Goal: Book appointment/travel/reservation

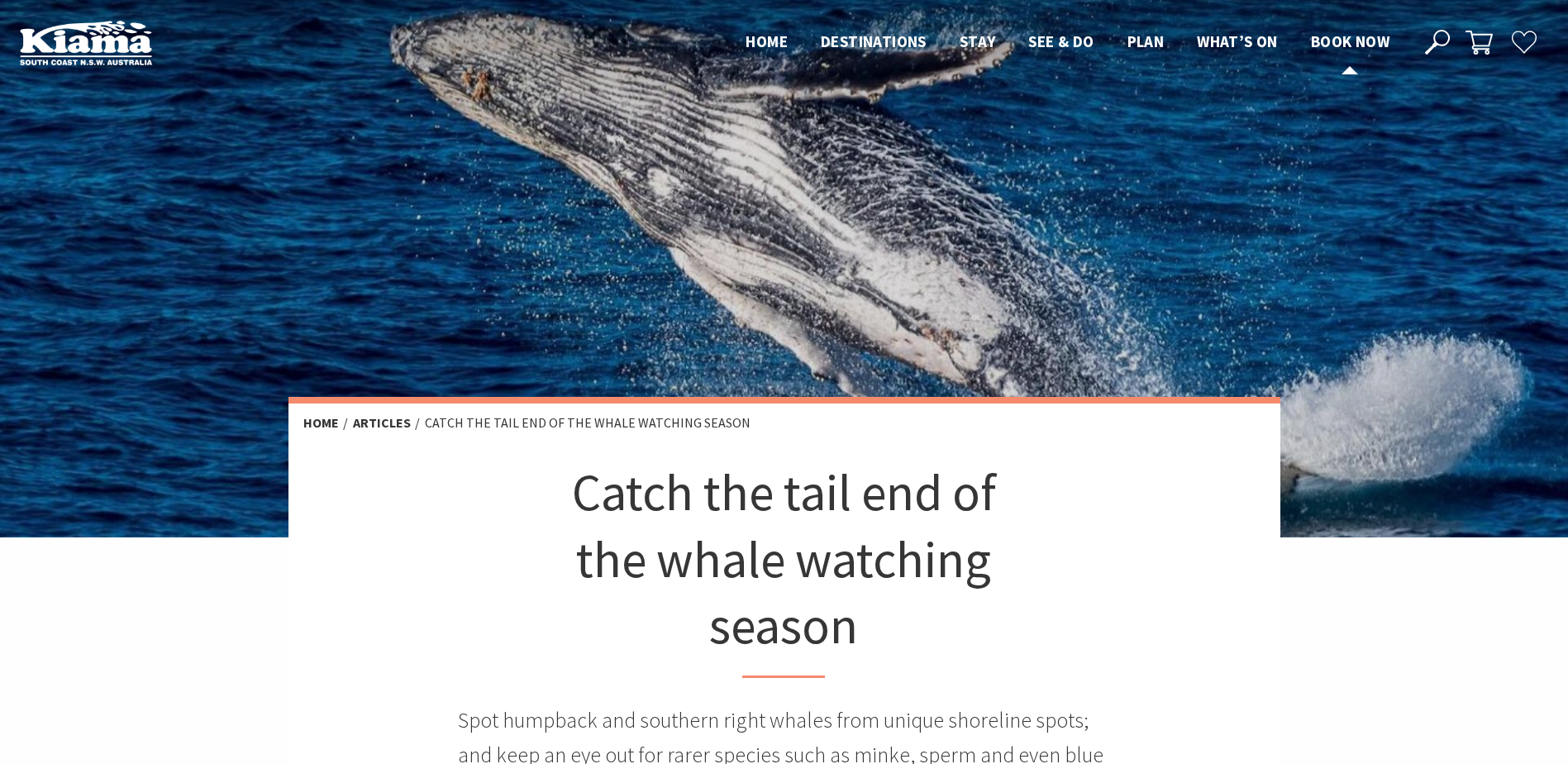
click at [1341, 37] on span "Book now" at bounding box center [1350, 41] width 79 height 19
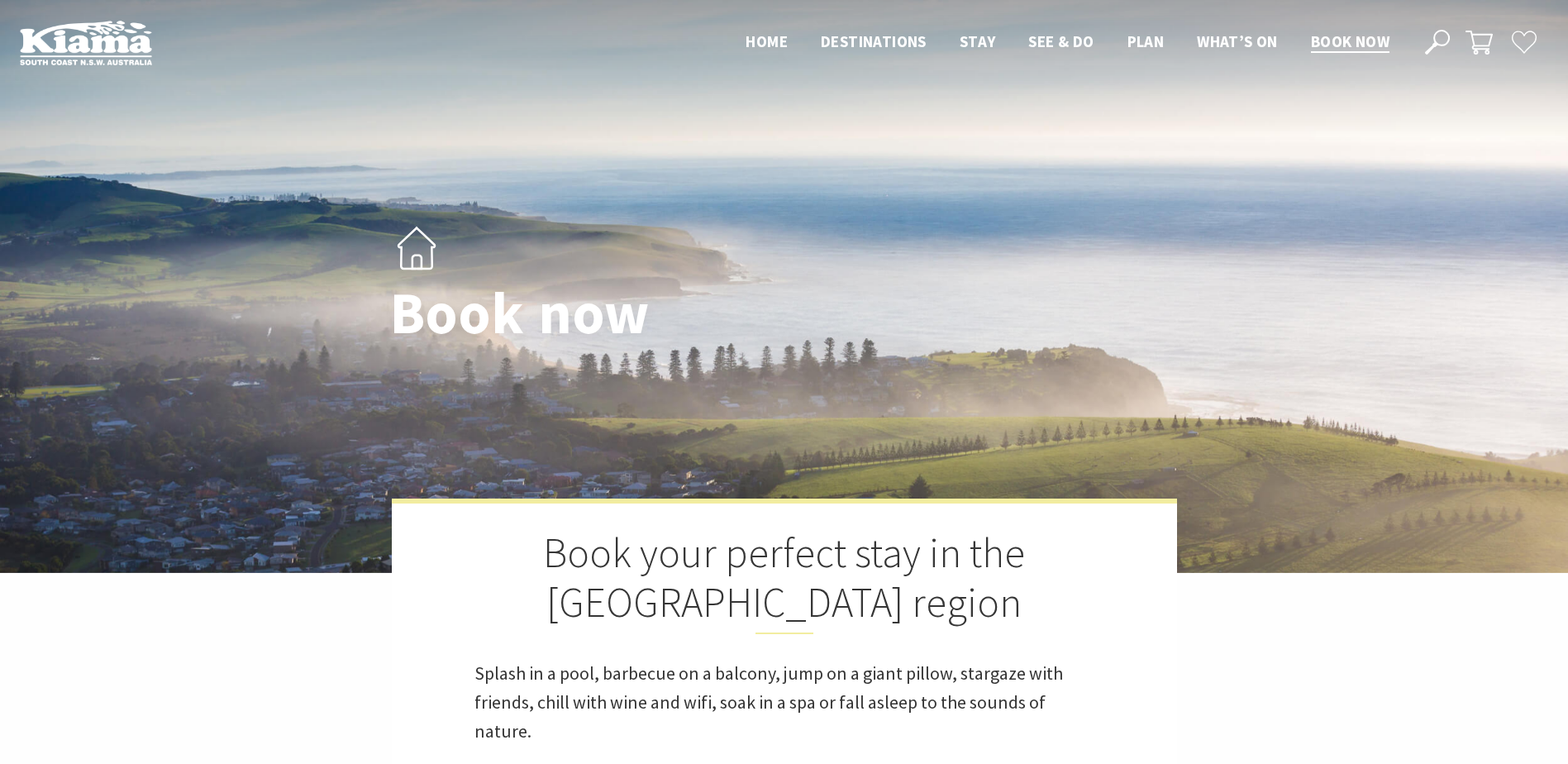
select select "3"
select select "2"
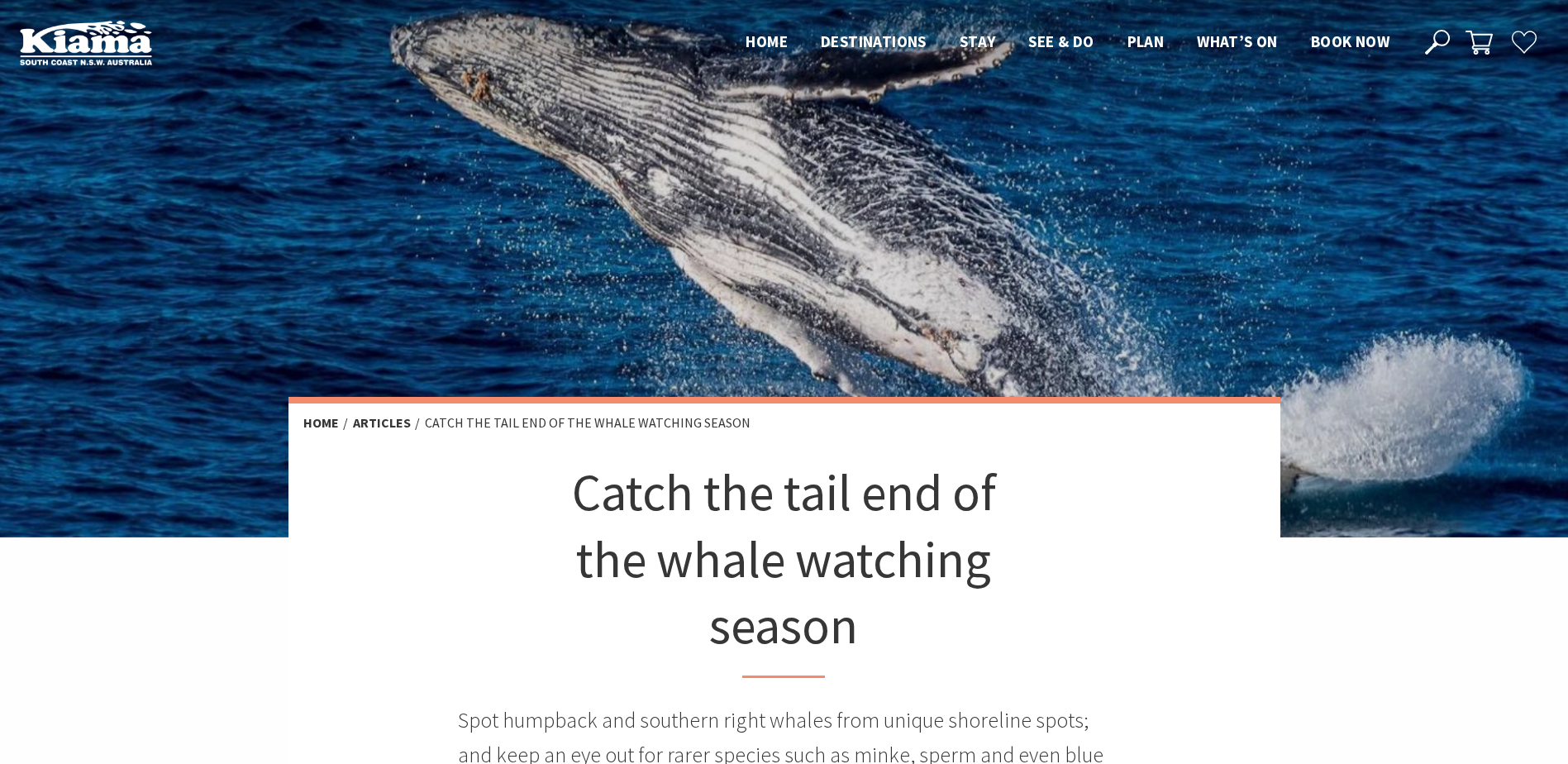
scroll to position [705, 687]
